Goal: Find specific page/section: Find specific page/section

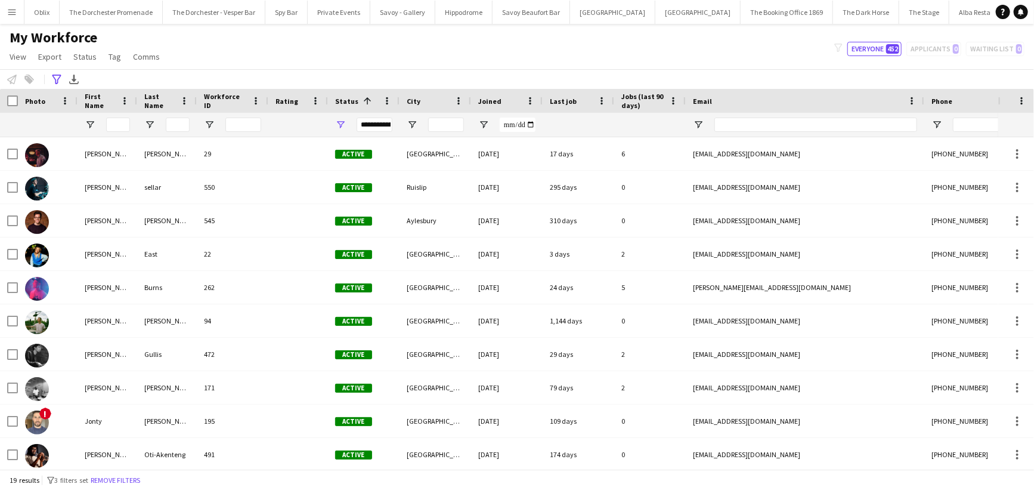
scroll to position [0, 209]
click at [113, 119] on input "First Name Filter Input" at bounding box center [118, 124] width 24 height 14
click at [55, 73] on div "Advanced filters" at bounding box center [57, 79] width 14 height 14
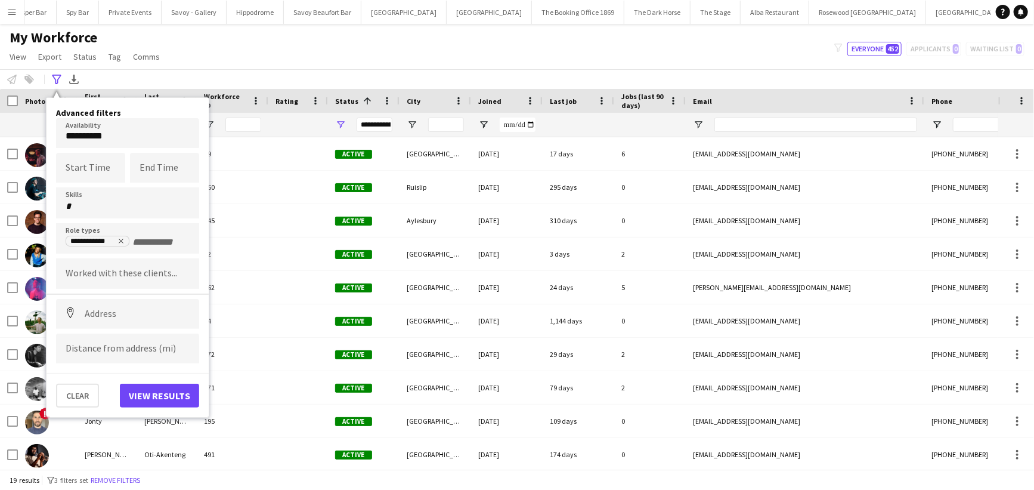
click at [85, 137] on body "Menu Boards Boards Boards All jobs Status Workforce Workforce My Workforce Recr…" at bounding box center [517, 245] width 1034 height 490
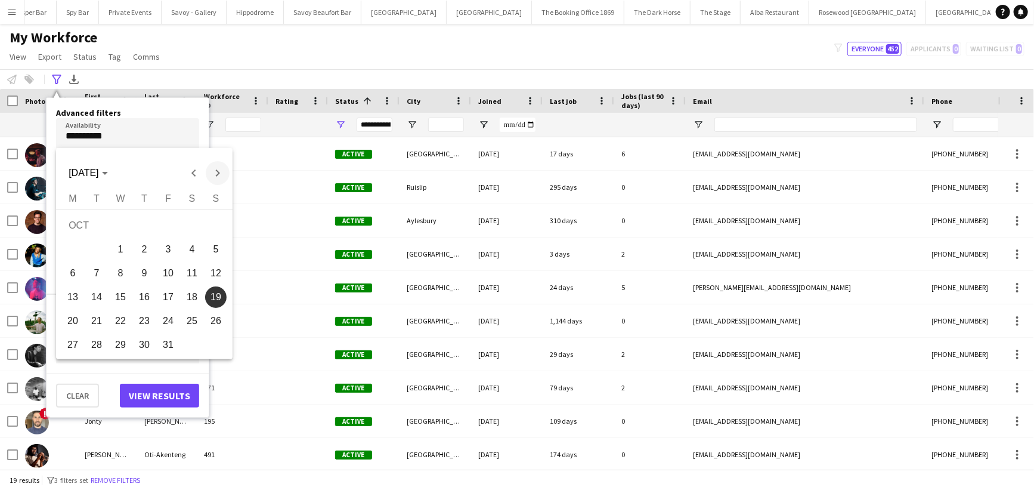
click at [218, 172] on span "Next month" at bounding box center [218, 173] width 24 height 24
click at [149, 276] on span "13" at bounding box center [144, 275] width 21 height 21
type input "**********"
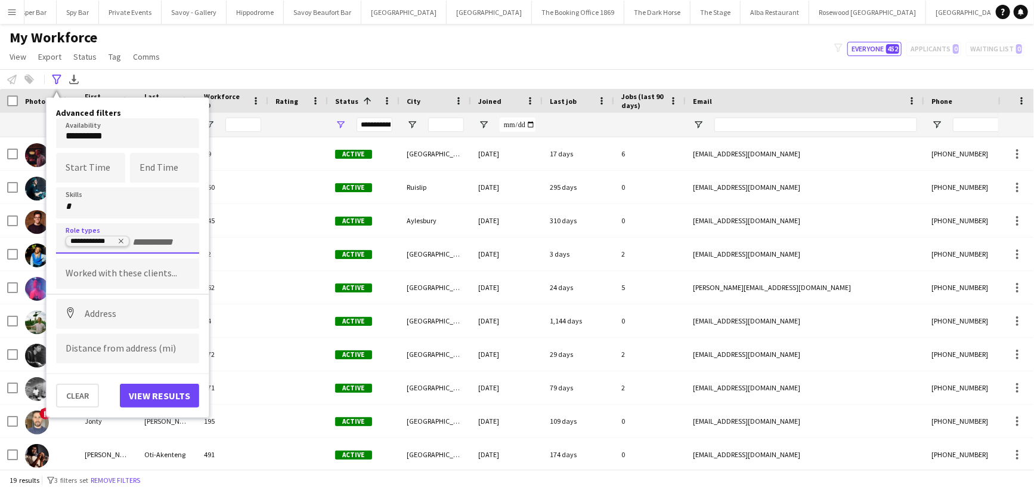
click at [122, 239] on icon "Remove tag" at bounding box center [121, 241] width 5 height 5
click at [116, 241] on input "Type to search role types..." at bounding box center [128, 242] width 124 height 11
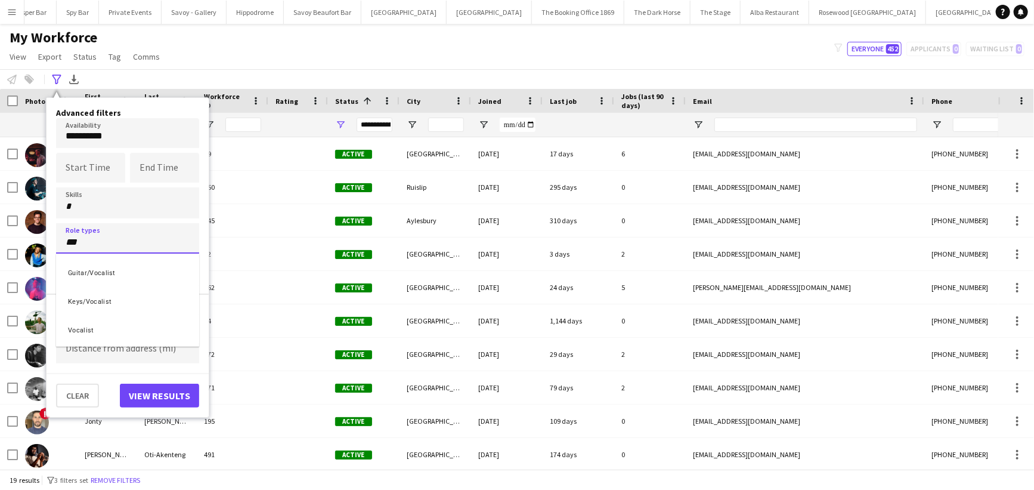
type input "***"
click at [112, 328] on div "Vocalist" at bounding box center [127, 328] width 143 height 29
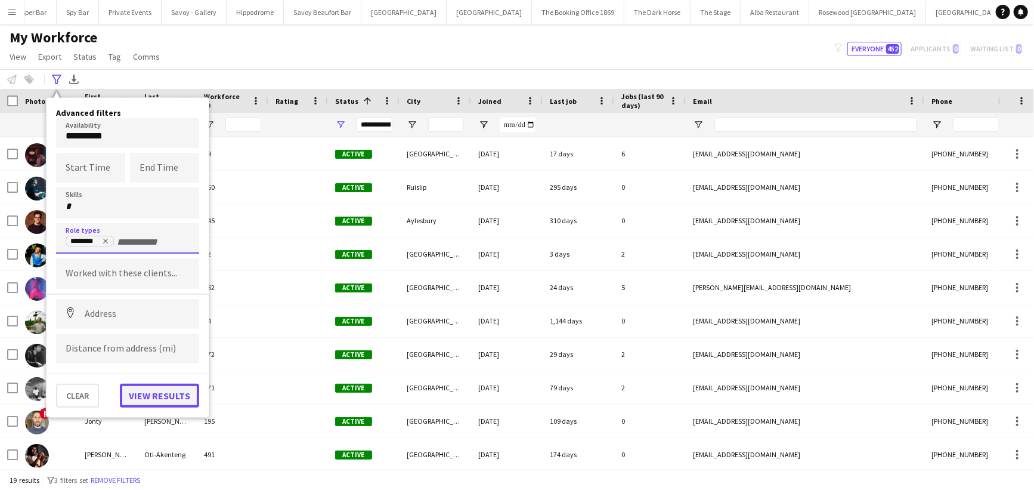
click at [156, 398] on button "View results" at bounding box center [159, 395] width 79 height 24
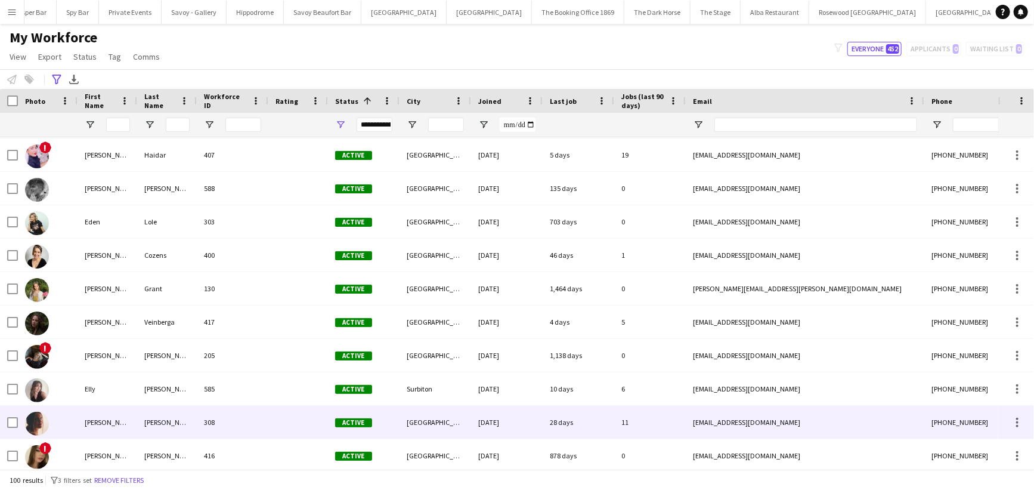
scroll to position [0, 0]
